Goal: Task Accomplishment & Management: Complete application form

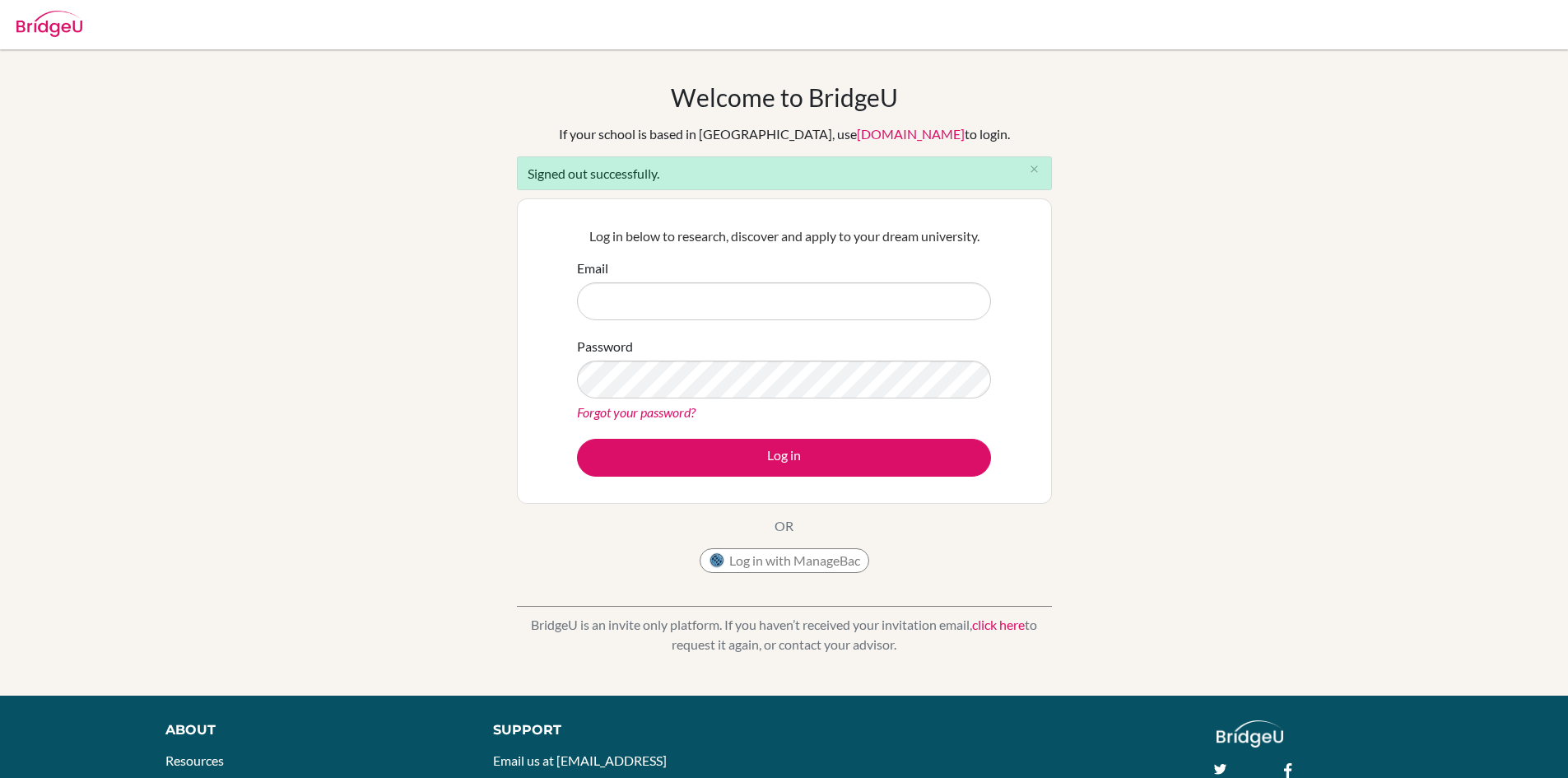
type input "[EMAIL_ADDRESS][DOMAIN_NAME]"
click at [46, 41] on div at bounding box center [49, 21] width 66 height 49
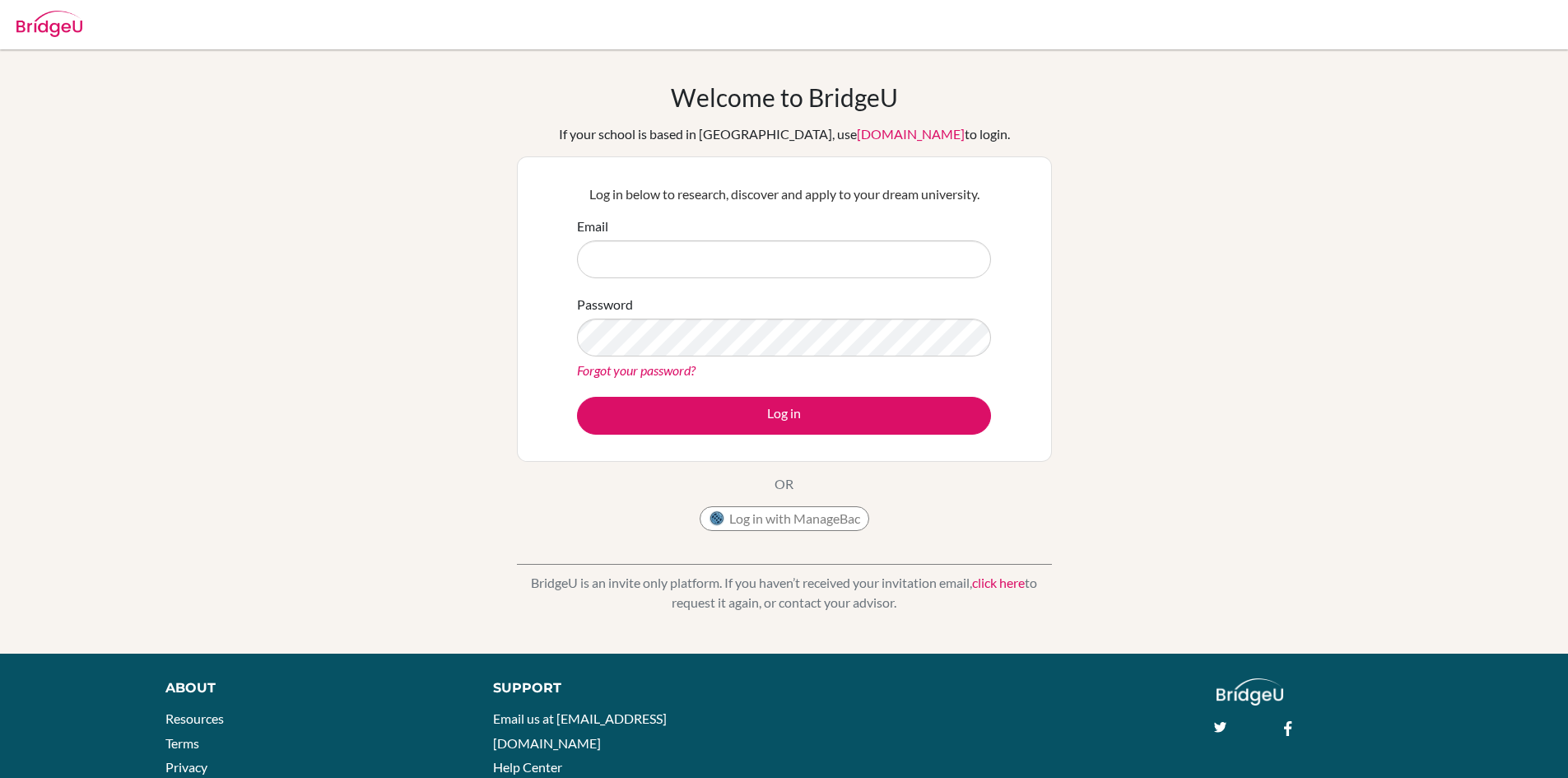
type input "[EMAIL_ADDRESS][DOMAIN_NAME]"
click at [46, 41] on div at bounding box center [49, 21] width 66 height 49
type input "[EMAIL_ADDRESS][DOMAIN_NAME]"
drag, startPoint x: 827, startPoint y: 264, endPoint x: 572, endPoint y: 265, distance: 255.0
click at [572, 265] on div "Log in below to research, discover and apply to your dream university. Email in…" at bounding box center [784, 309] width 434 height 271
